Goal: Find specific page/section: Find specific page/section

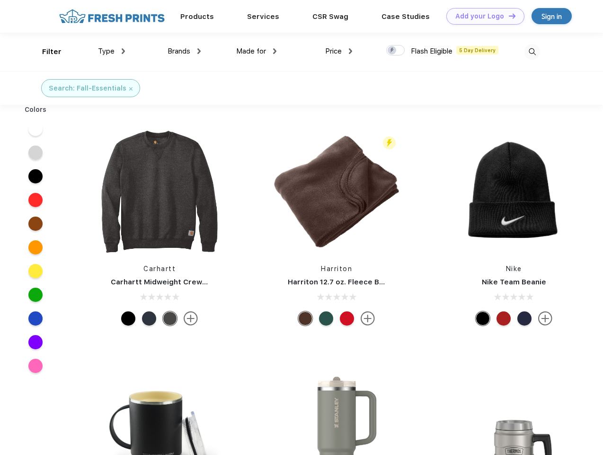
click at [482, 16] on link "Add your Logo Design Tool" at bounding box center [486, 16] width 78 height 17
click at [0, 0] on div "Design Tool" at bounding box center [0, 0] width 0 height 0
click at [508, 16] on link "Add your Logo Design Tool" at bounding box center [486, 16] width 78 height 17
click at [45, 52] on div "Filter" at bounding box center [51, 51] width 19 height 11
click at [112, 51] on span "Type" at bounding box center [106, 51] width 17 height 9
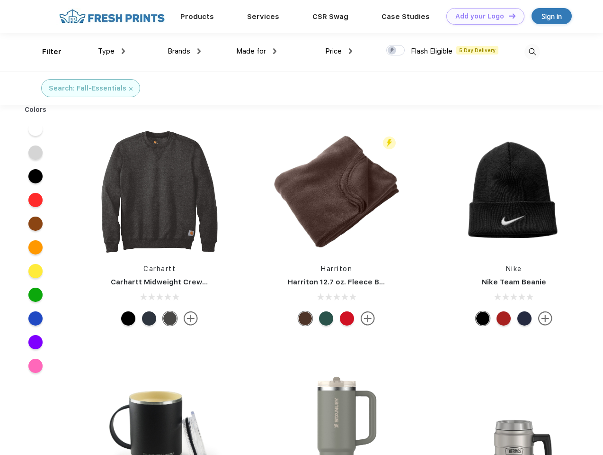
click at [184, 51] on span "Brands" at bounding box center [179, 51] width 23 height 9
click at [257, 51] on span "Made for" at bounding box center [251, 51] width 30 height 9
click at [339, 51] on span "Price" at bounding box center [333, 51] width 17 height 9
click at [396, 51] on div at bounding box center [395, 50] width 18 height 10
click at [393, 51] on input "checkbox" at bounding box center [389, 48] width 6 height 6
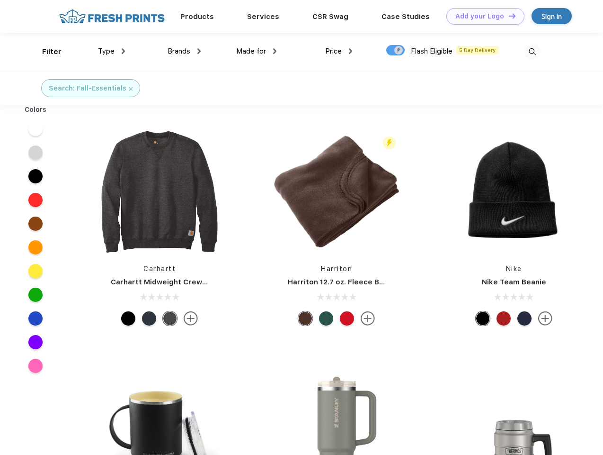
click at [532, 52] on img at bounding box center [533, 52] width 16 height 16
